Goal: Information Seeking & Learning: Learn about a topic

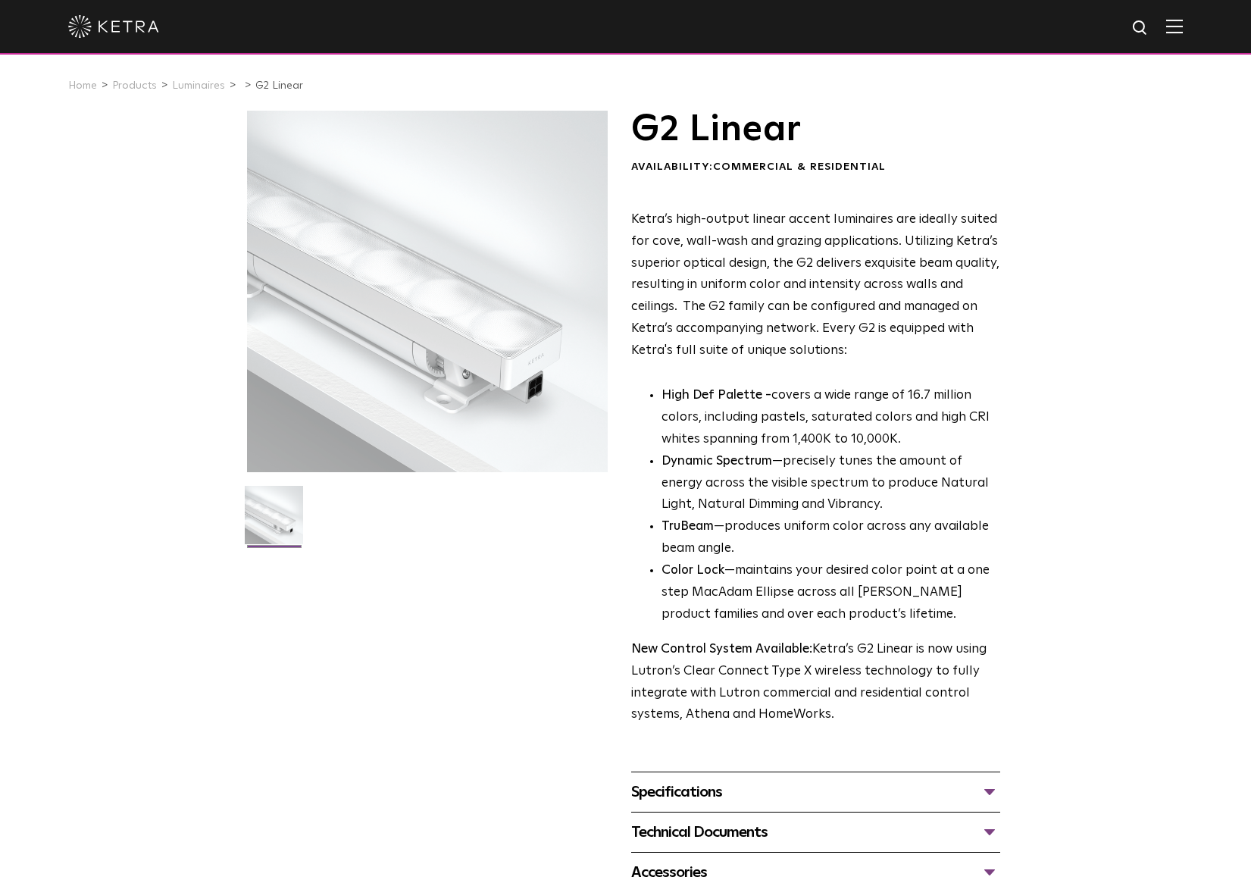
click at [724, 127] on h1 "G2 Linear" at bounding box center [815, 130] width 369 height 38
copy div "G2 Linear"
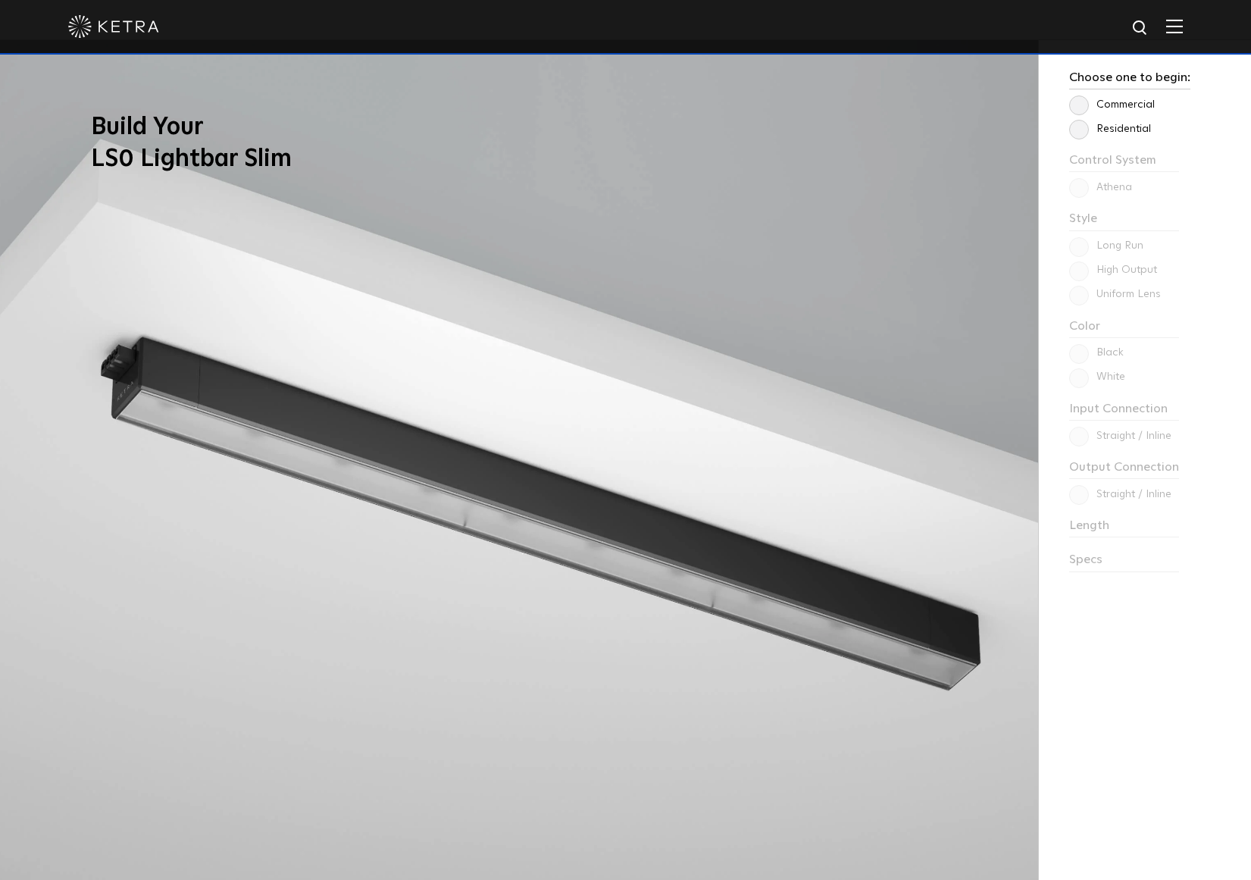
scroll to position [1536, 0]
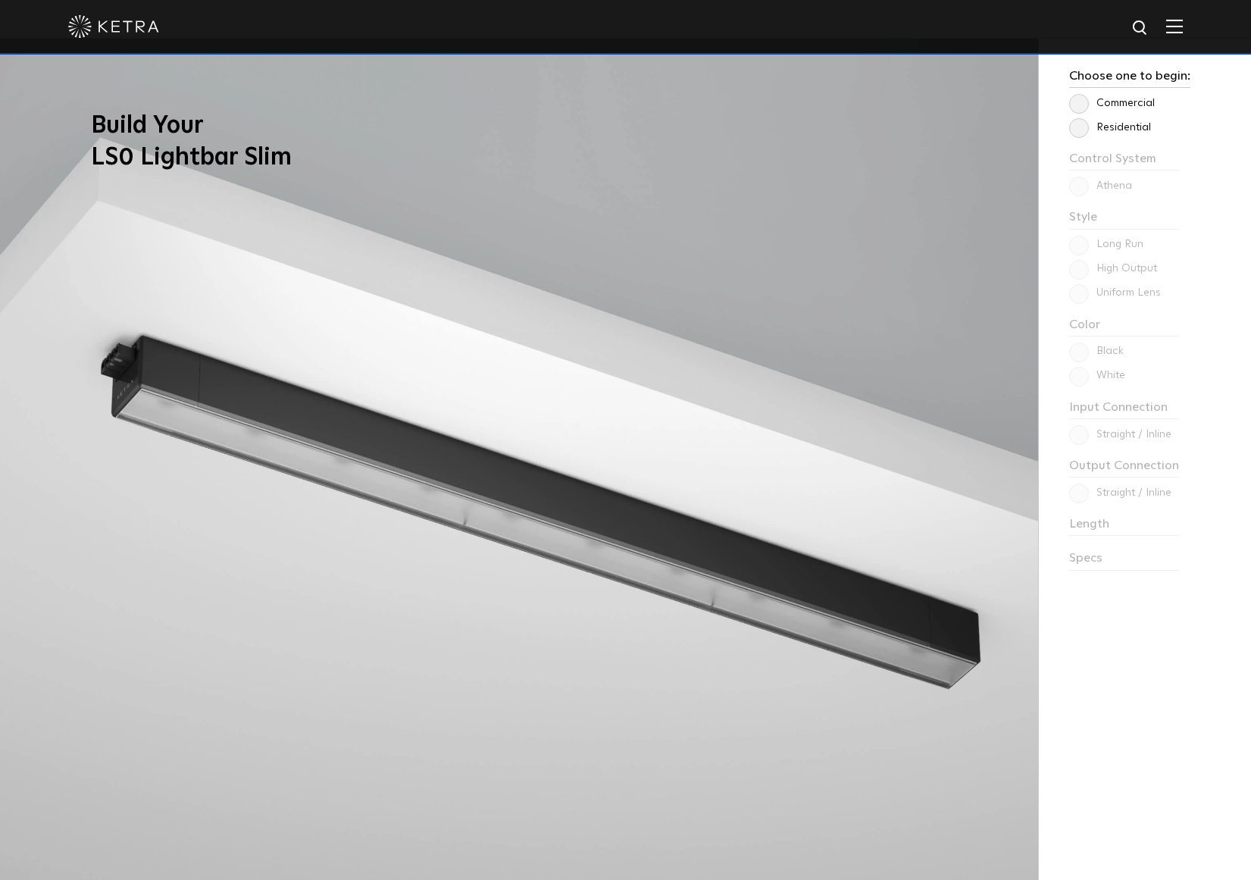
click at [1077, 100] on label "Commercial" at bounding box center [1112, 103] width 86 height 13
click at [0, 0] on input "Commercial" at bounding box center [0, 0] width 0 height 0
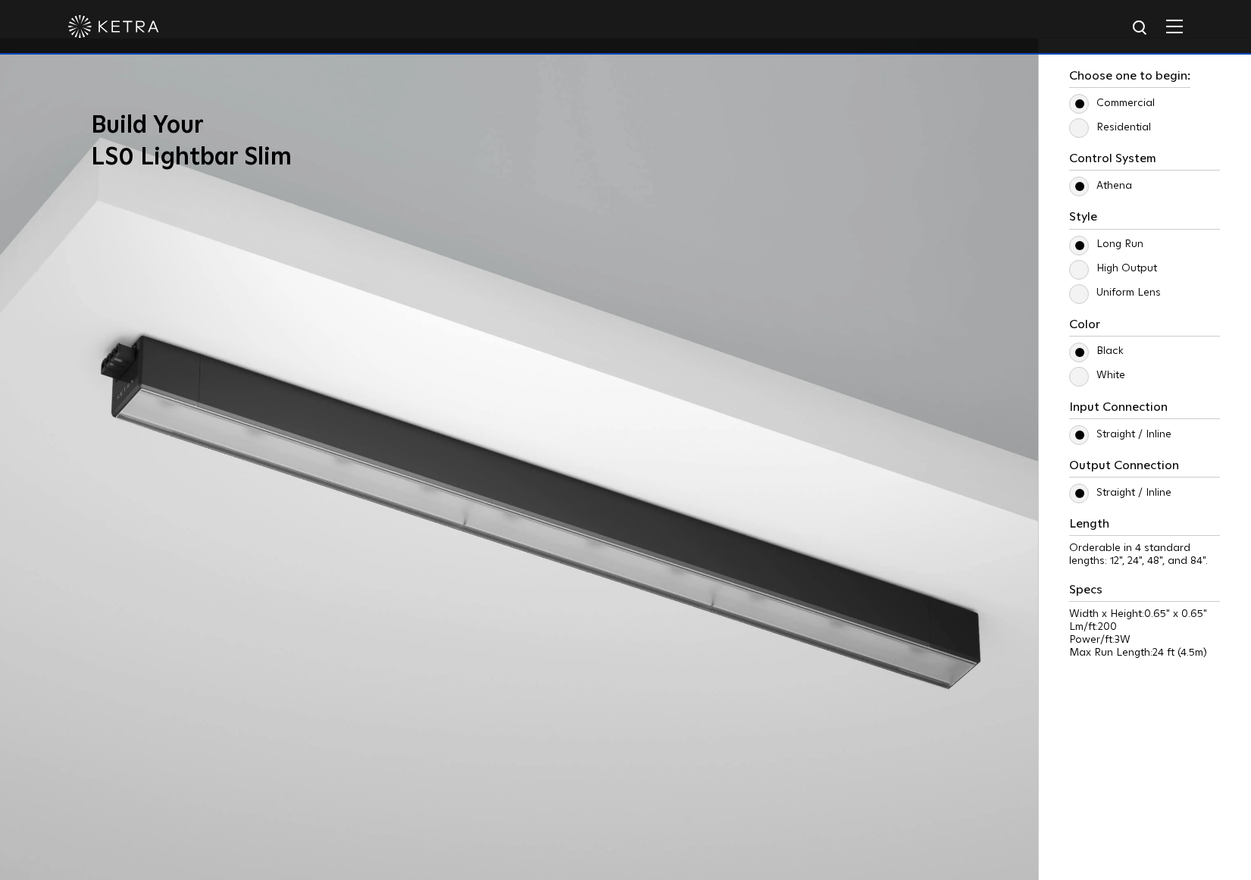
click at [1077, 379] on label "White" at bounding box center [1097, 375] width 56 height 13
click at [0, 0] on input "White" at bounding box center [0, 0] width 0 height 0
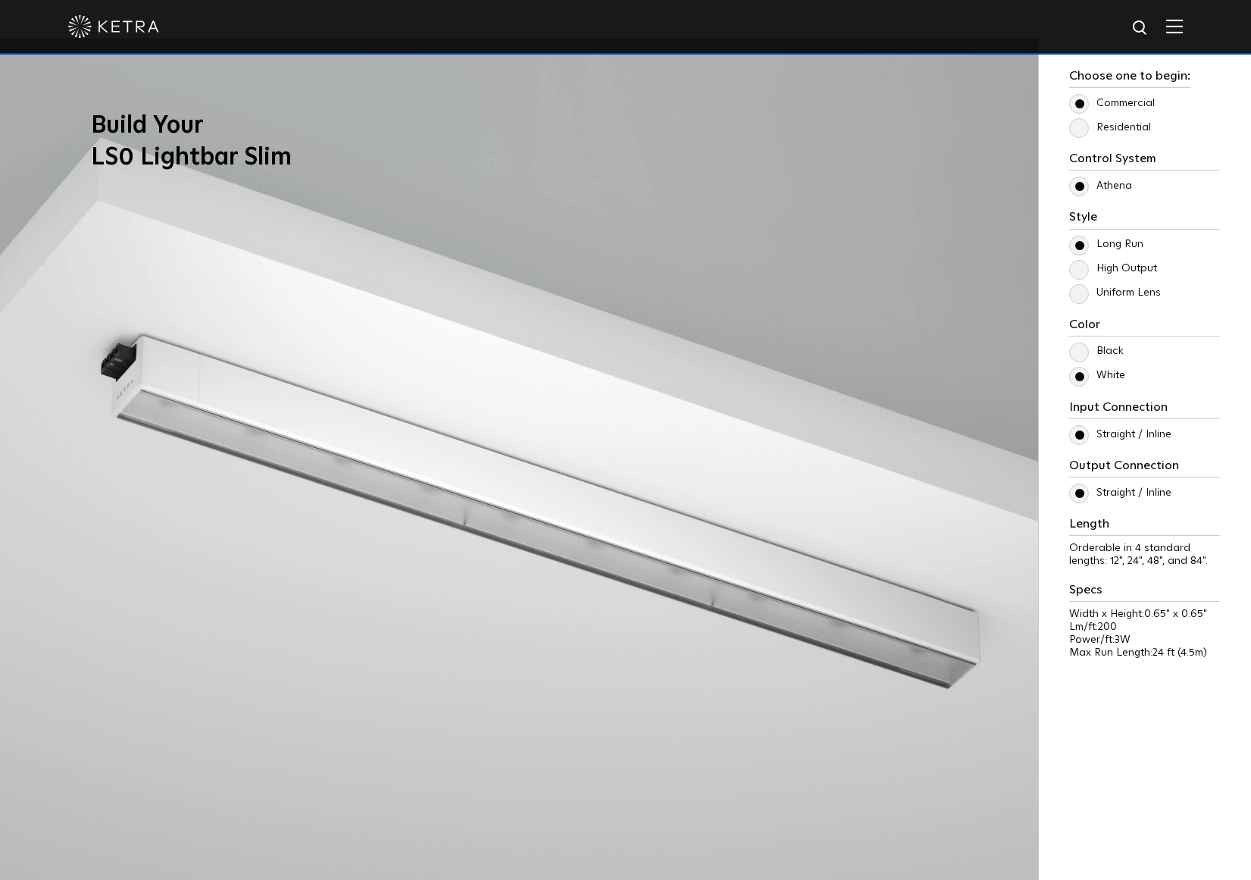
click at [1078, 271] on label "High Output" at bounding box center [1113, 268] width 88 height 13
click at [0, 0] on input "High Output" at bounding box center [0, 0] width 0 height 0
click at [1078, 295] on label "Uniform Lens" at bounding box center [1115, 292] width 92 height 13
click at [0, 0] on input "Uniform Lens" at bounding box center [0, 0] width 0 height 0
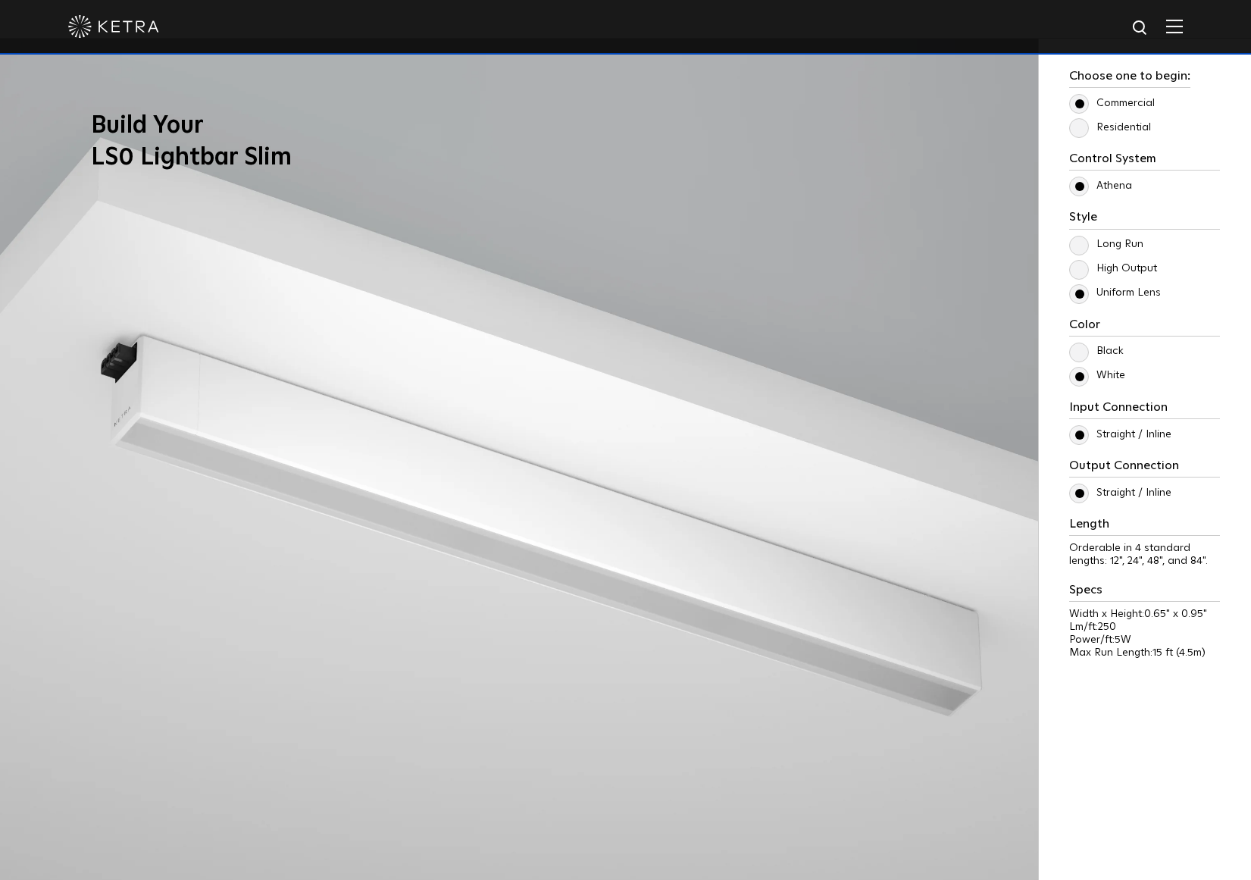
click at [1076, 264] on label "High Output" at bounding box center [1113, 268] width 88 height 13
click at [0, 0] on input "High Output" at bounding box center [0, 0] width 0 height 0
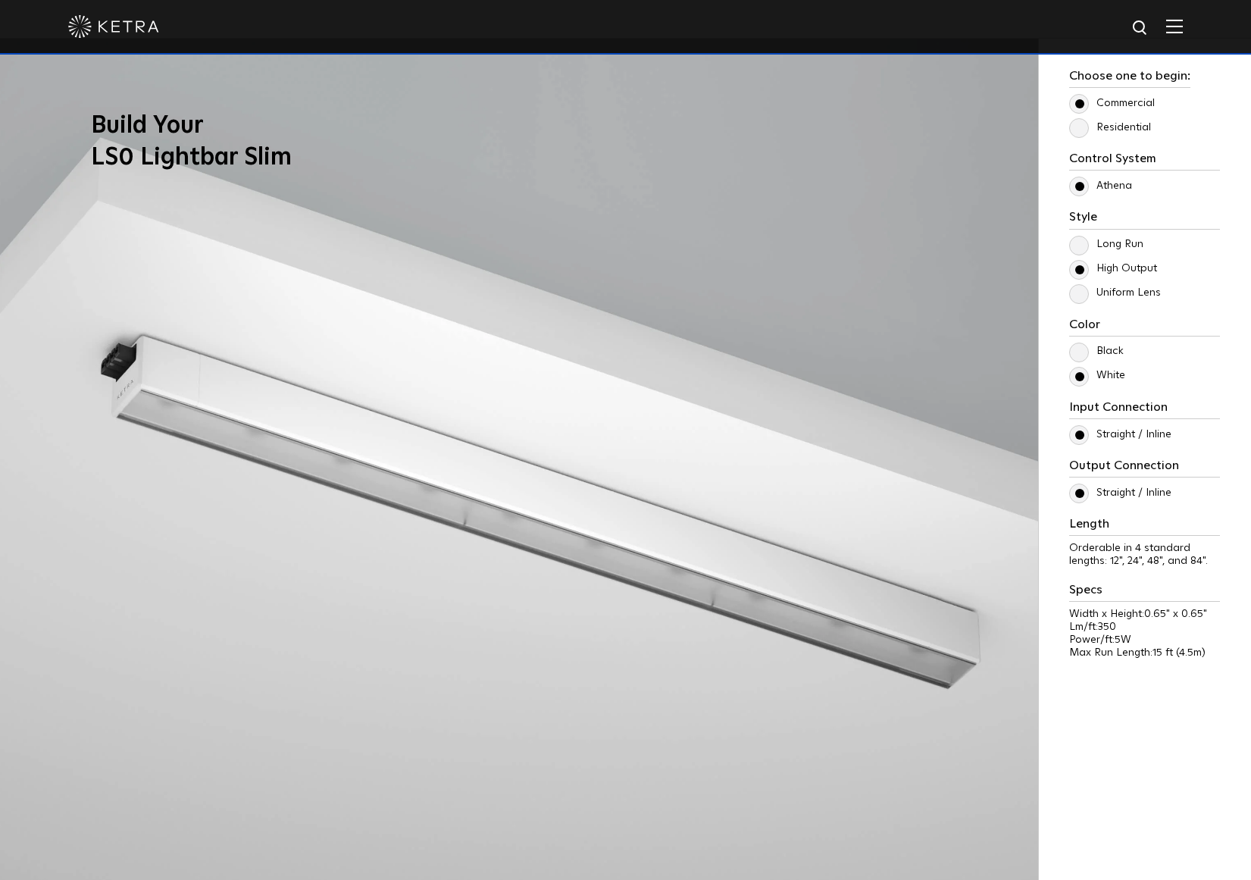
click at [1079, 245] on label "Long Run" at bounding box center [1106, 244] width 74 height 13
click at [0, 0] on input "Long Run" at bounding box center [0, 0] width 0 height 0
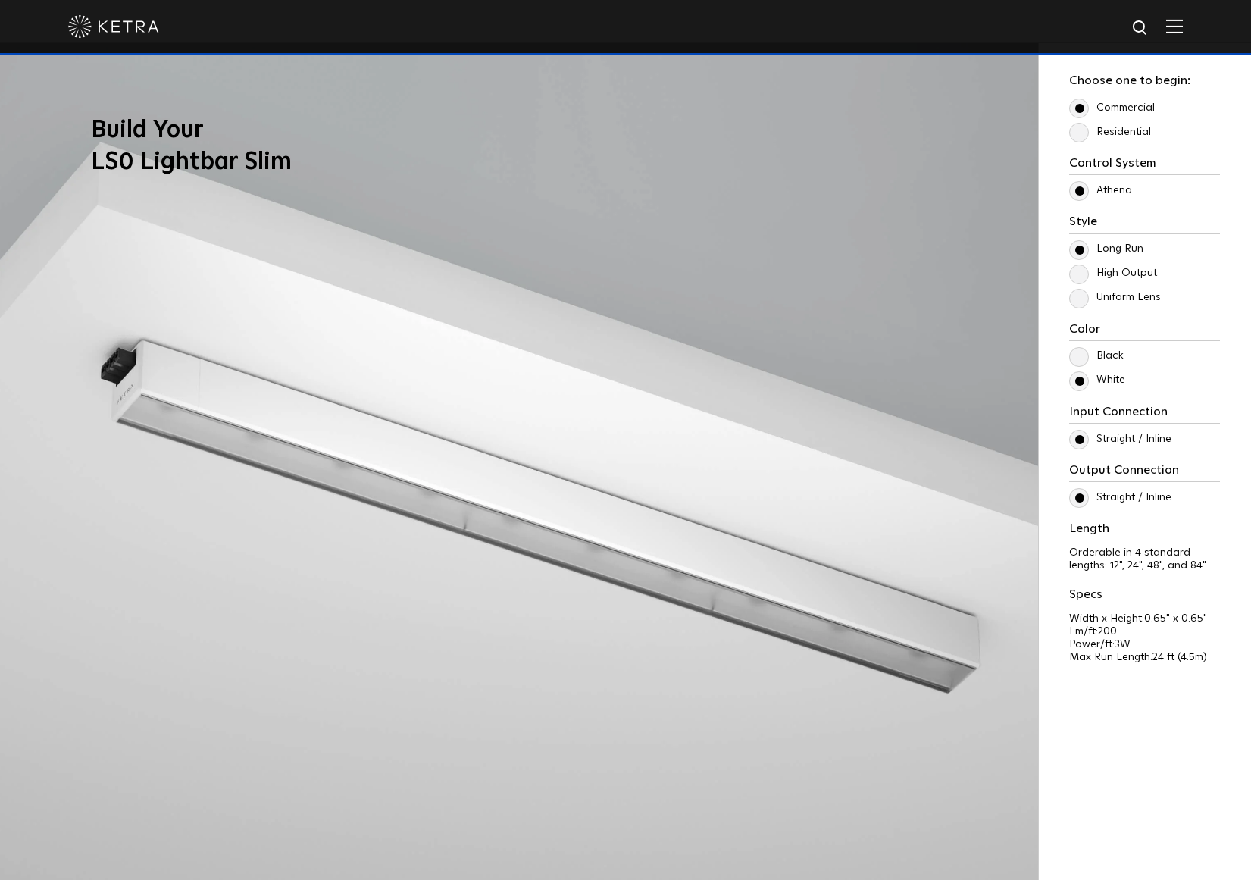
scroll to position [1515, 0]
